Goal: Navigation & Orientation: Find specific page/section

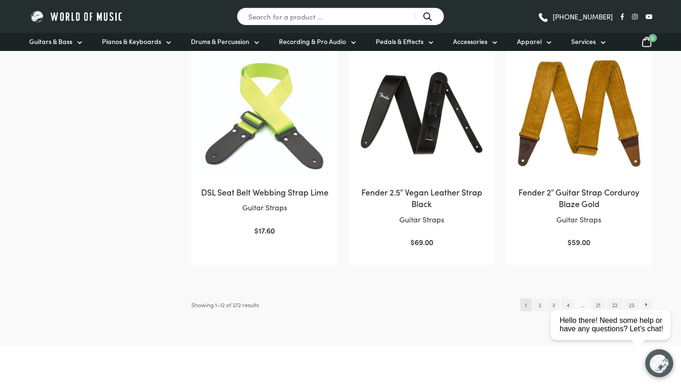
scroll to position [940, 0]
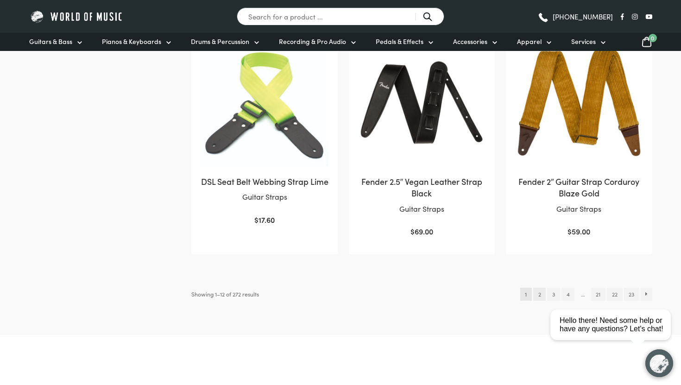
click at [536, 295] on link "2" at bounding box center [539, 294] width 13 height 13
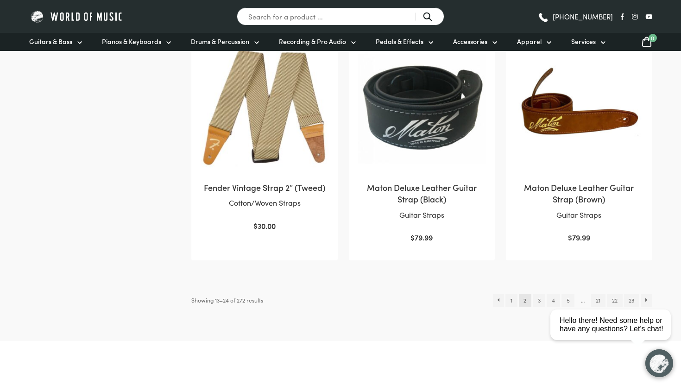
scroll to position [936, 0]
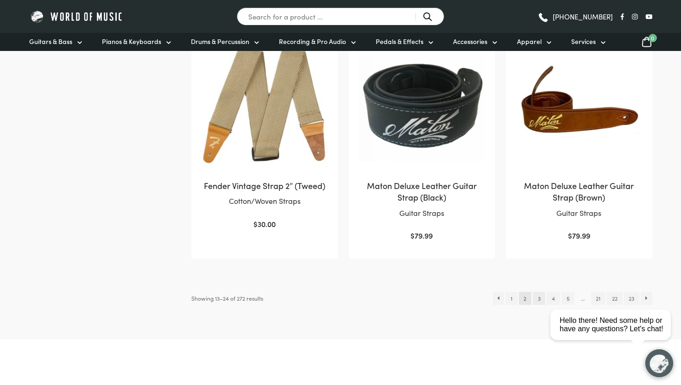
click at [537, 300] on link "3" at bounding box center [538, 298] width 13 height 13
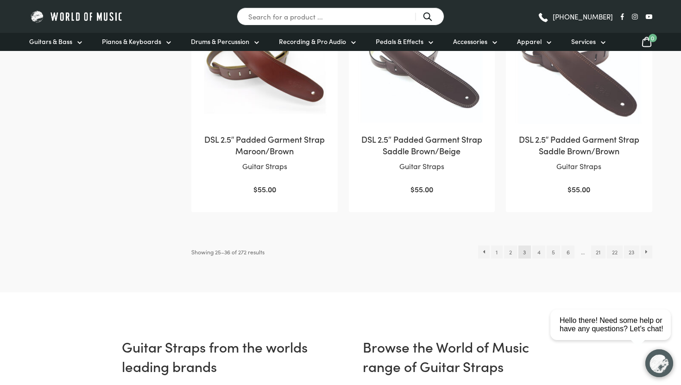
scroll to position [912, 0]
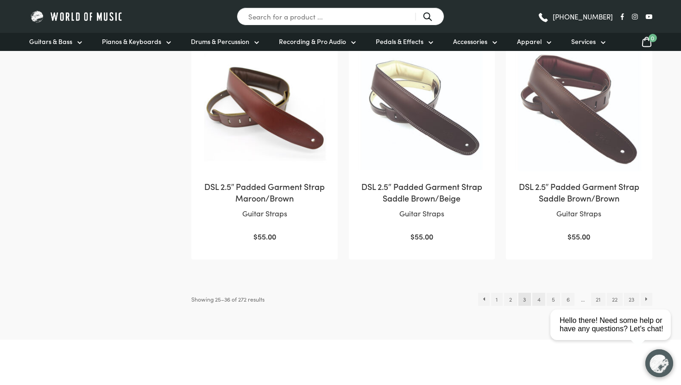
click at [532, 293] on link "4" at bounding box center [538, 299] width 13 height 13
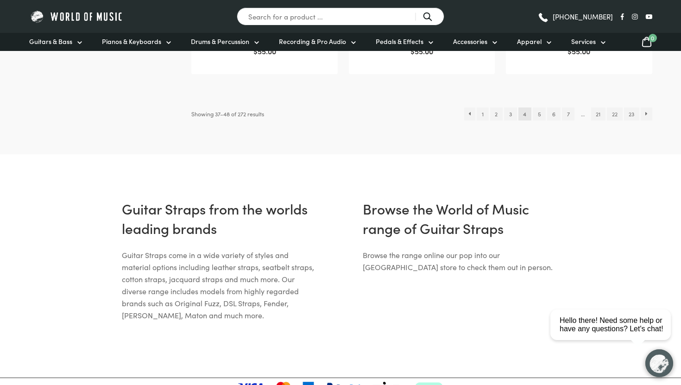
scroll to position [951, 0]
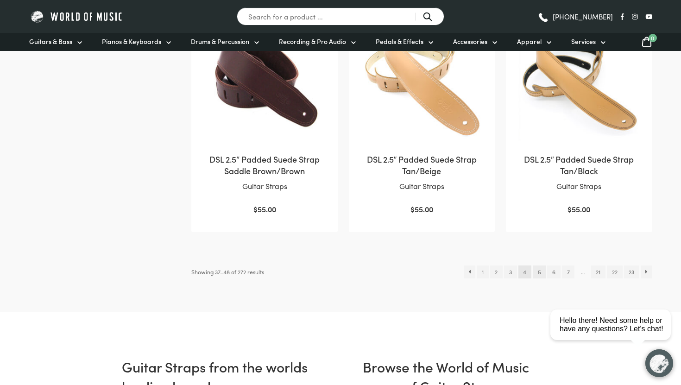
click at [538, 271] on link "5" at bounding box center [538, 271] width 13 height 13
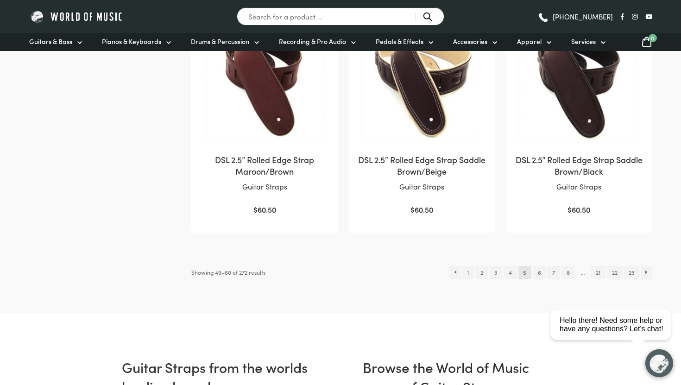
scroll to position [959, 0]
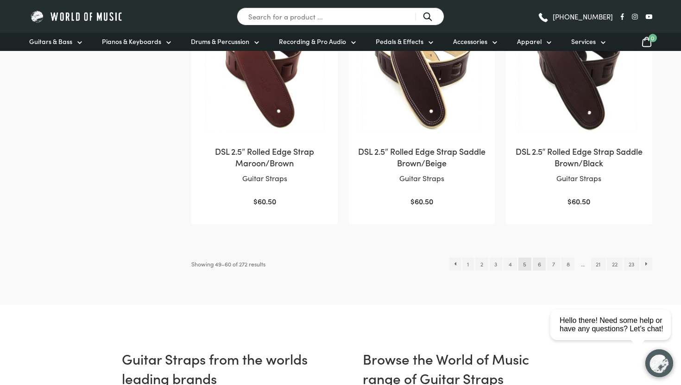
click at [534, 263] on link "6" at bounding box center [538, 263] width 13 height 13
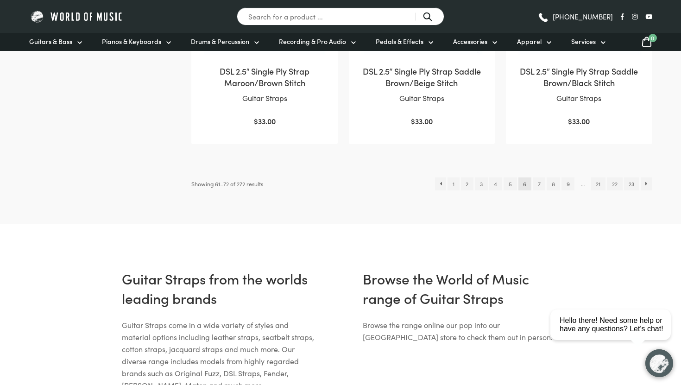
scroll to position [1041, 0]
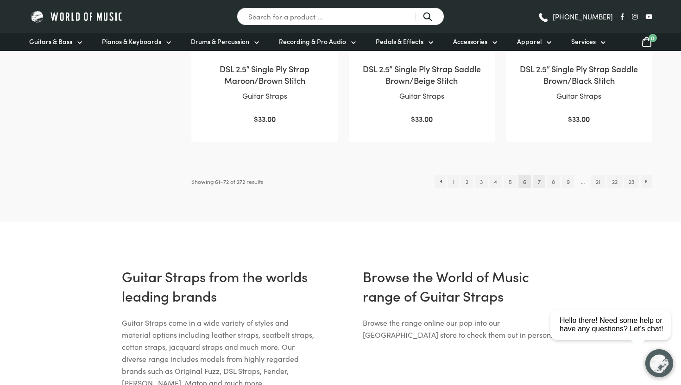
click at [540, 182] on link "7" at bounding box center [538, 181] width 13 height 13
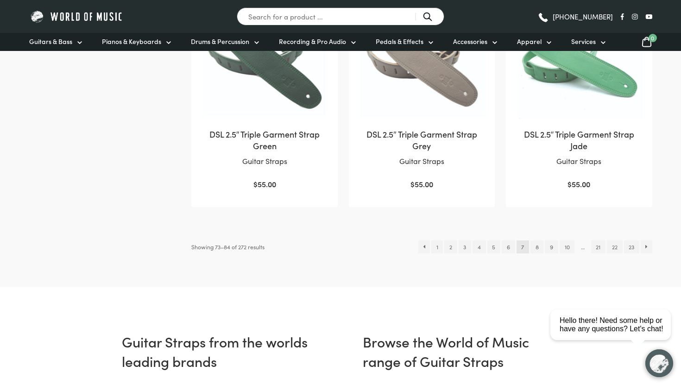
scroll to position [982, 0]
